Goal: Information Seeking & Learning: Understand process/instructions

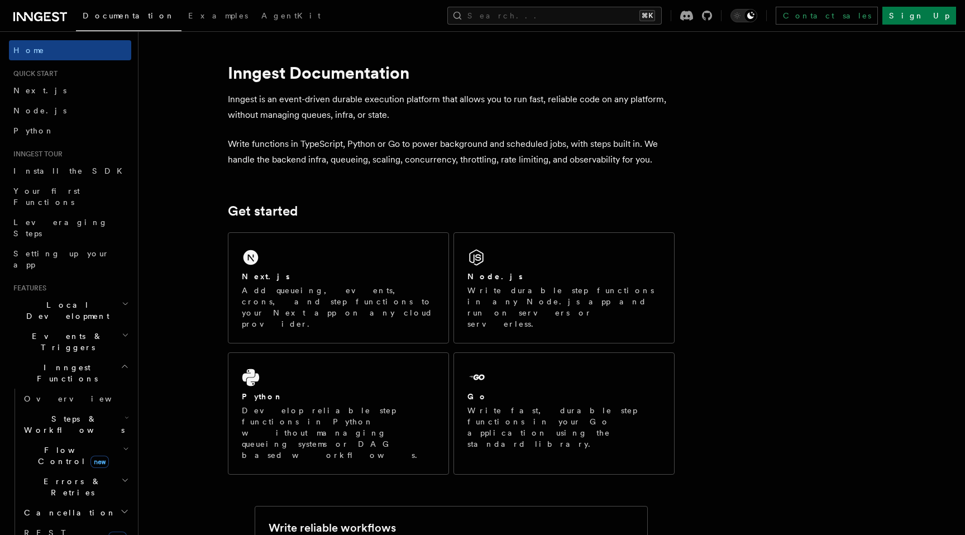
scroll to position [15, 0]
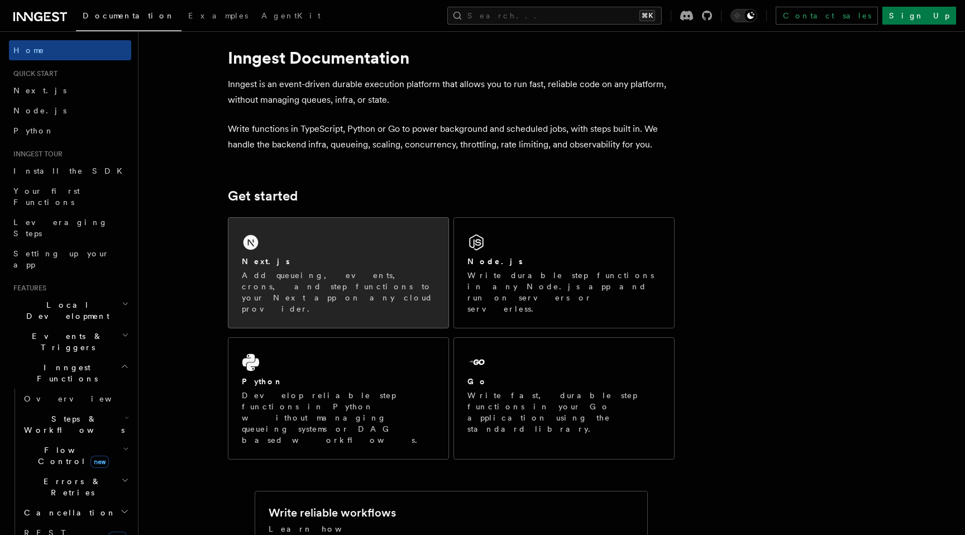
click at [325, 231] on div "Next.js Add queueing, events, crons, and step functions to your Next app on any…" at bounding box center [338, 273] width 220 height 110
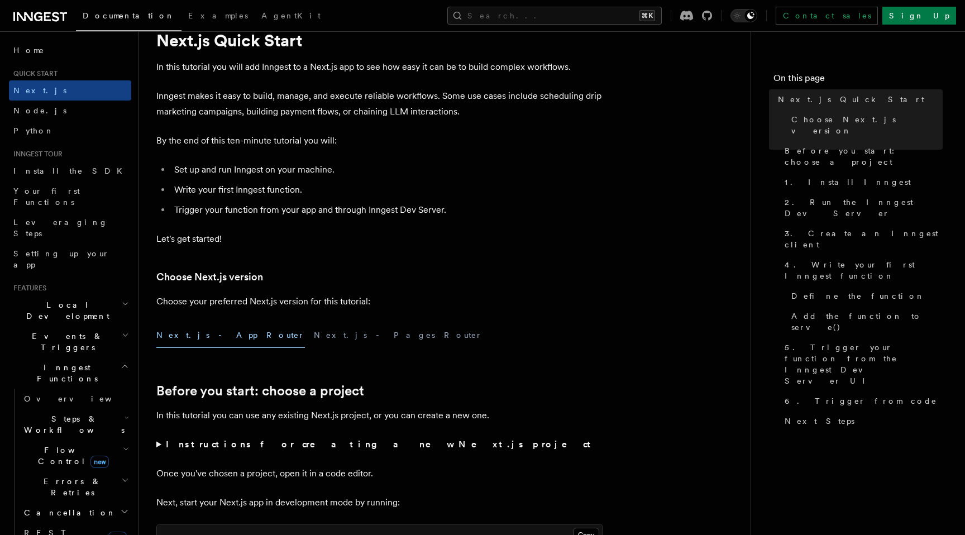
scroll to position [52, 0]
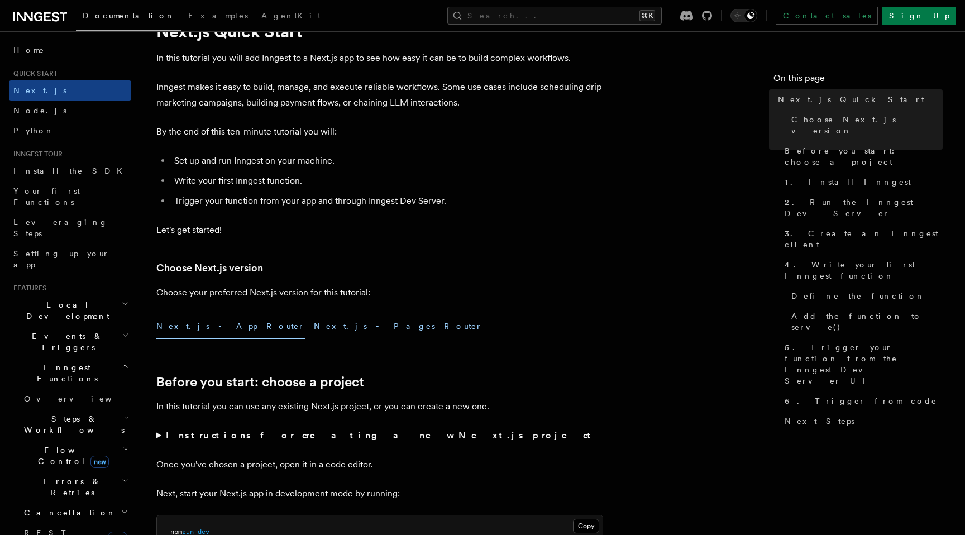
click at [314, 324] on button "Next.js - Pages Router" at bounding box center [398, 326] width 169 height 25
click at [193, 325] on button "Next.js - App Router" at bounding box center [230, 326] width 148 height 25
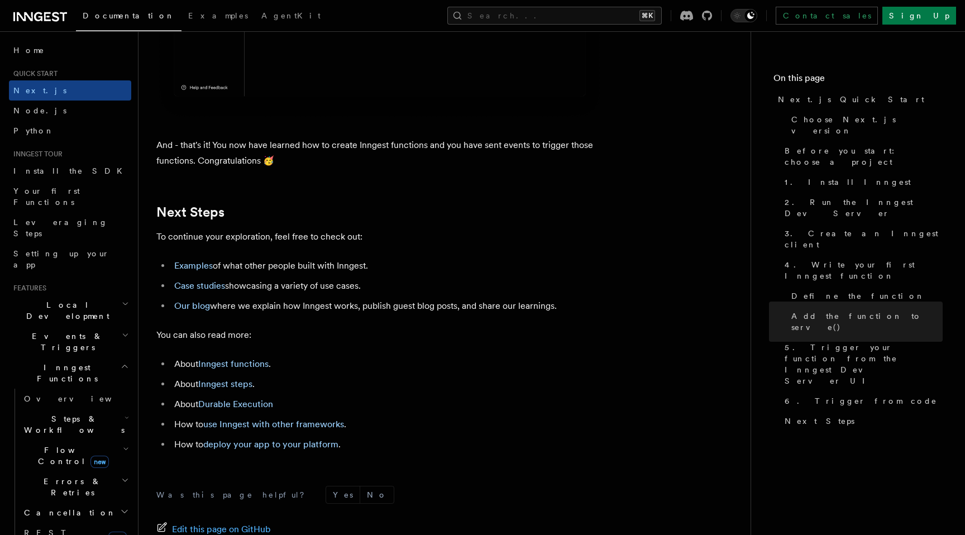
scroll to position [6990, 0]
